Goal: Task Accomplishment & Management: Manage account settings

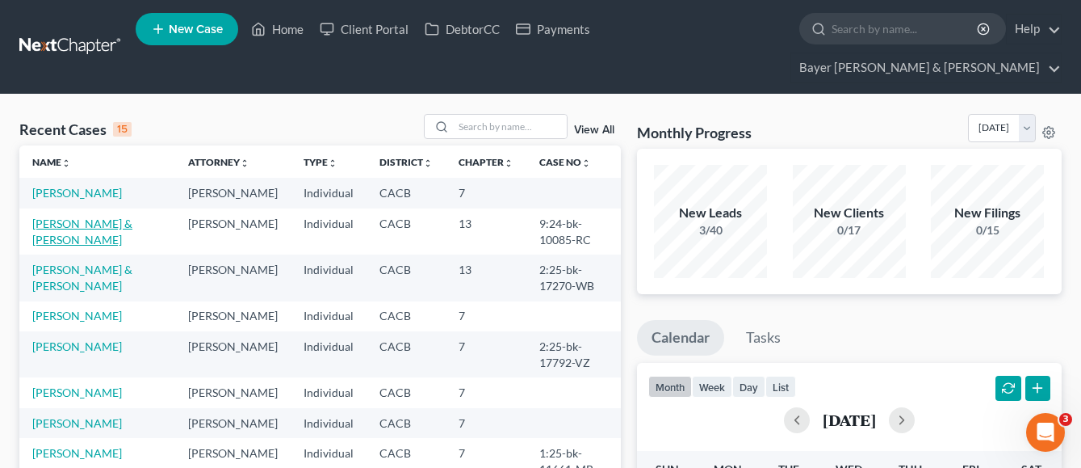
click at [82, 216] on link "Balcena, Jason & Monica" at bounding box center [82, 231] width 100 height 30
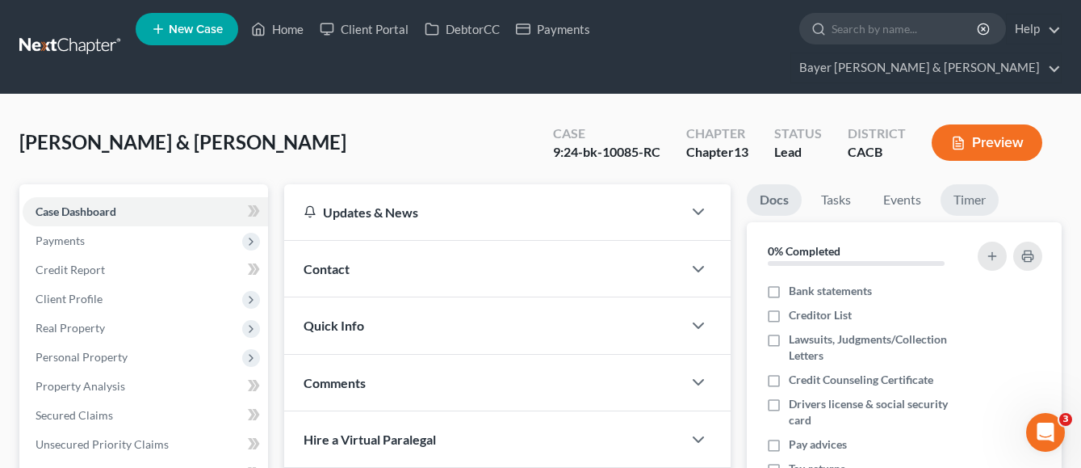
click at [968, 184] on link "Timer" at bounding box center [970, 199] width 58 height 31
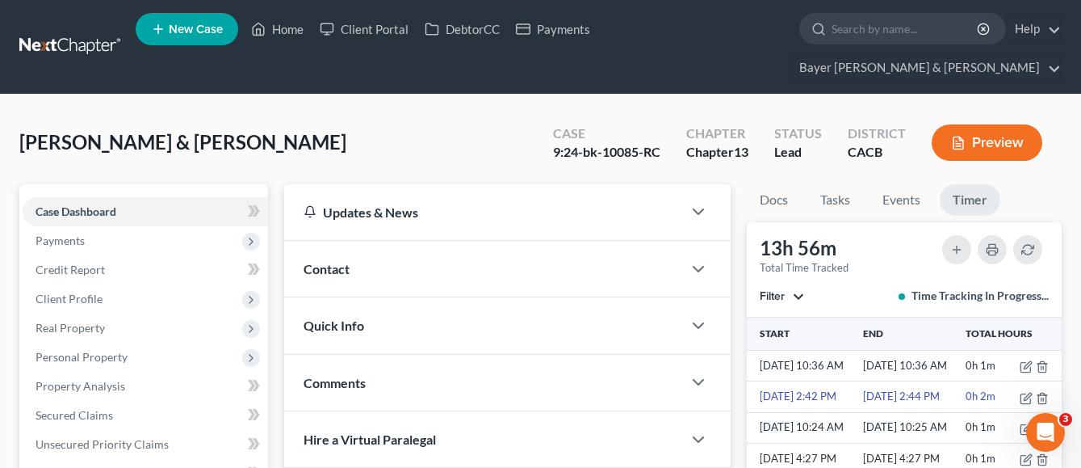
click at [783, 289] on span "Filter" at bounding box center [772, 296] width 25 height 14
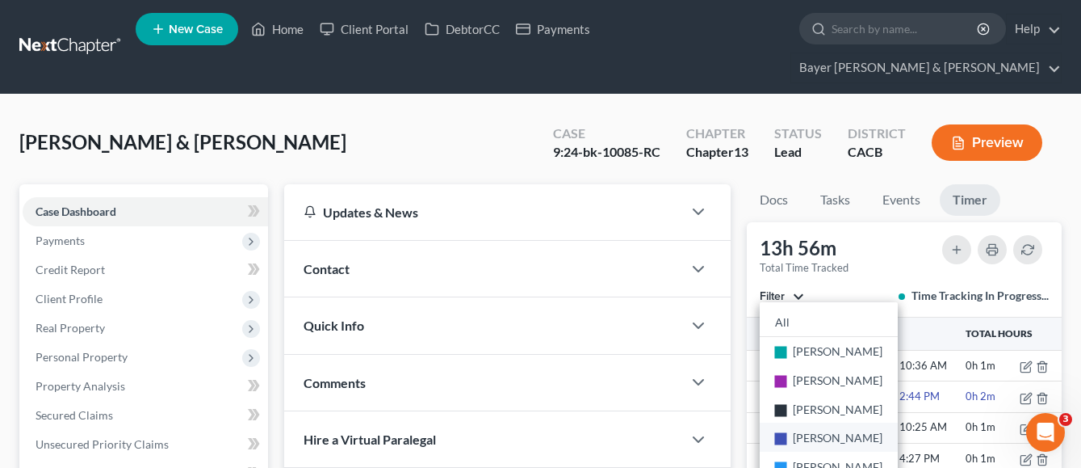
click at [798, 430] on span "Elizabeth Murphy" at bounding box center [839, 437] width 90 height 14
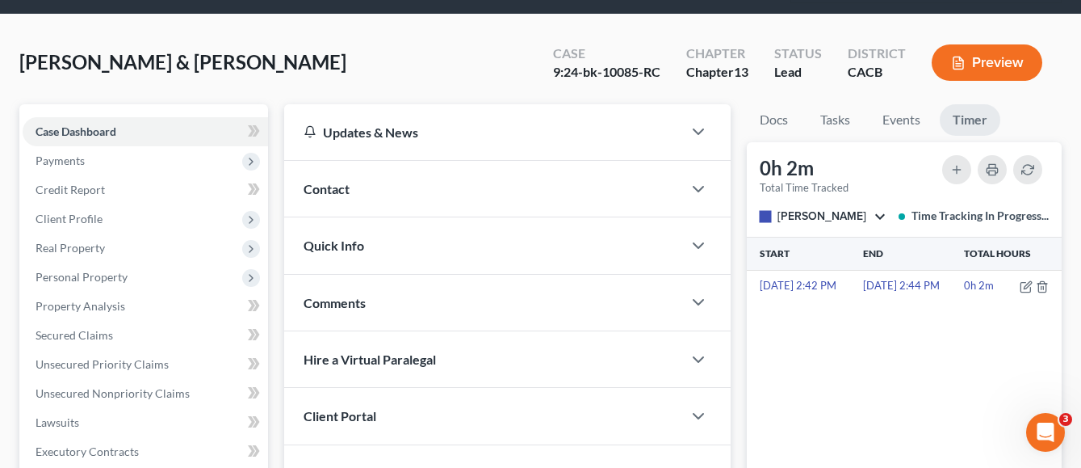
scroll to position [81, 0]
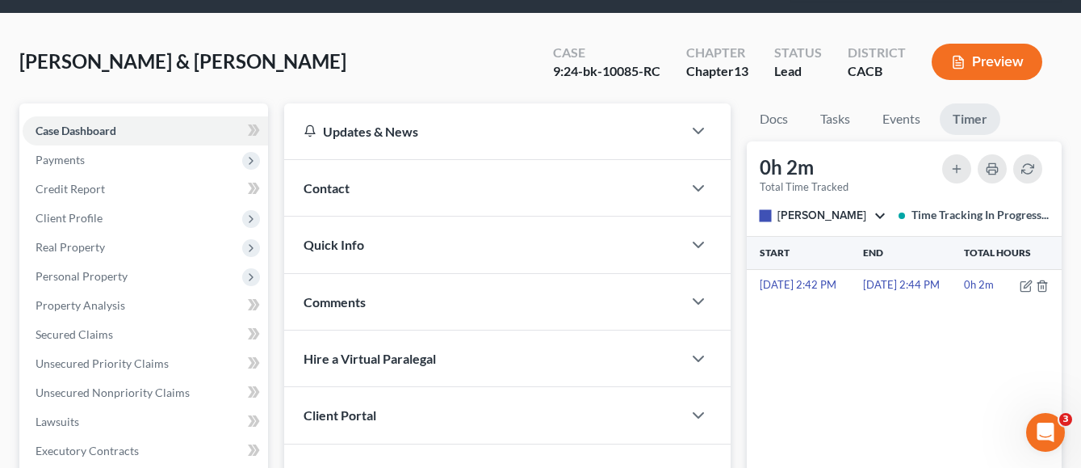
click at [805, 208] on span "Elizabeth Murphy" at bounding box center [822, 215] width 89 height 14
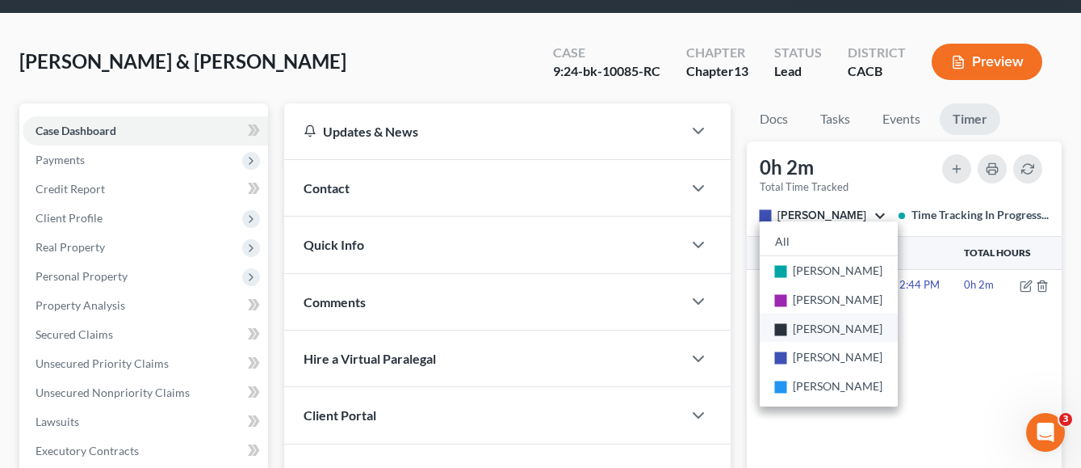
click at [846, 321] on span "Brigette Lopez" at bounding box center [839, 328] width 90 height 14
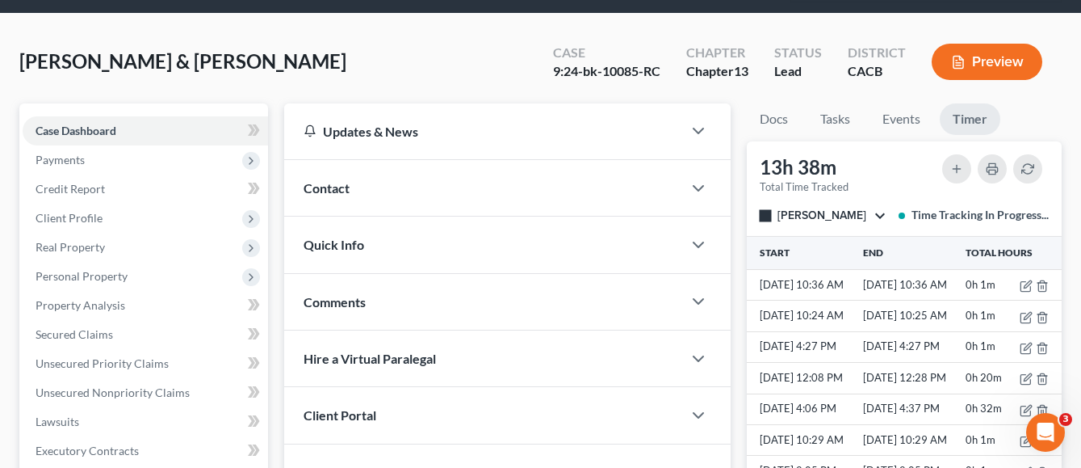
scroll to position [0, 0]
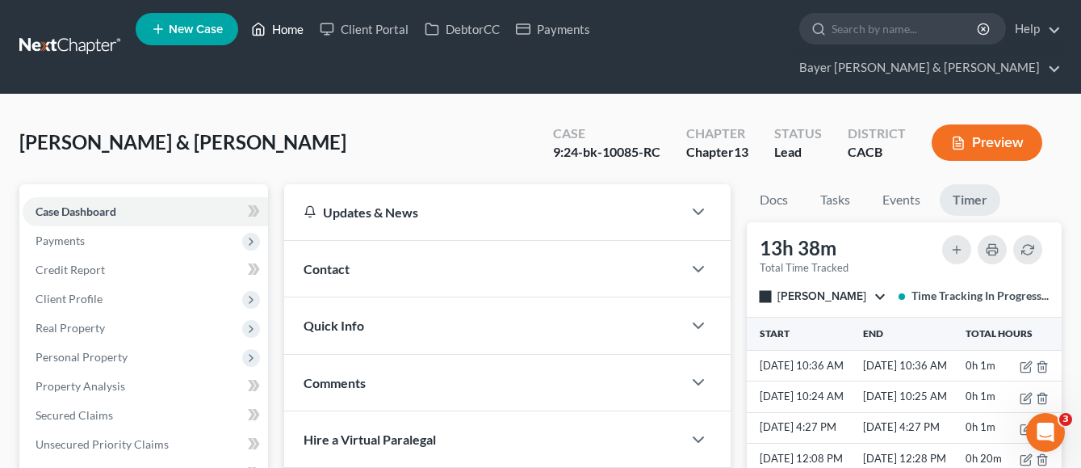
click at [283, 32] on link "Home" at bounding box center [277, 29] width 69 height 29
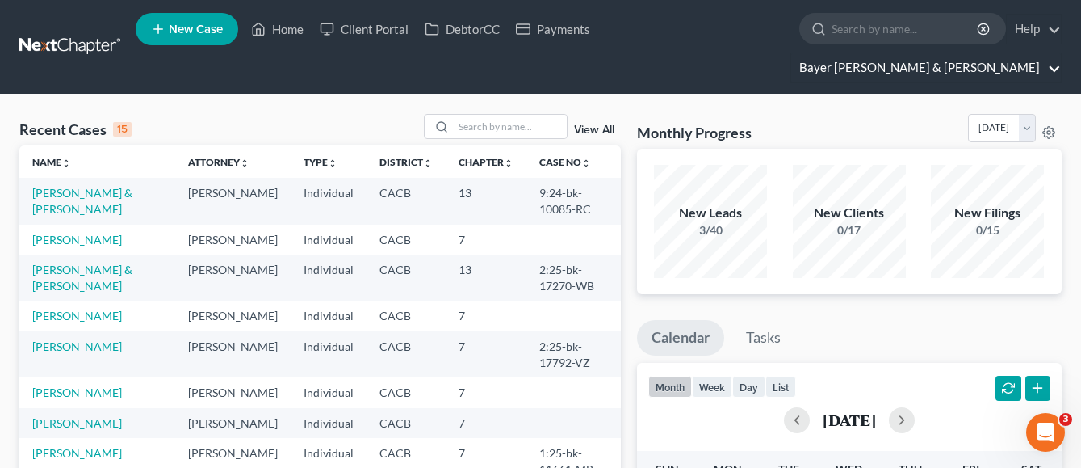
click at [984, 53] on link "Bayer Wishman & Leotta" at bounding box center [926, 67] width 270 height 29
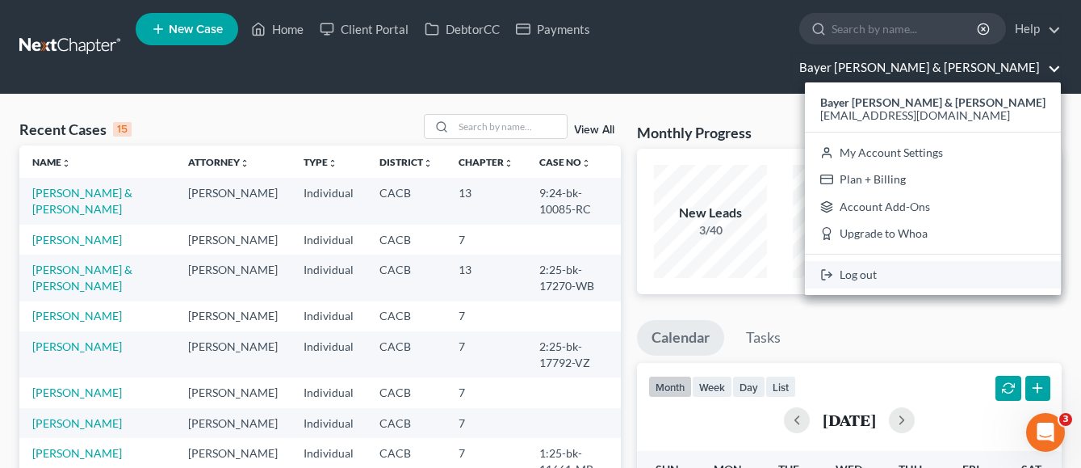
click at [964, 261] on link "Log out" at bounding box center [933, 274] width 256 height 27
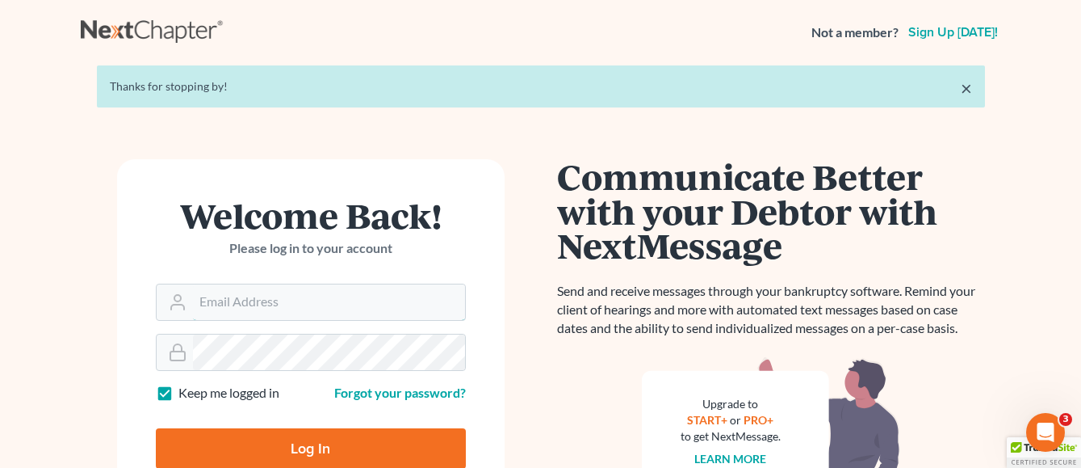
type input "[EMAIL_ADDRESS][DOMAIN_NAME]"
click at [329, 454] on input "Log In" at bounding box center [311, 448] width 310 height 40
type input "Thinking..."
